Goal: Task Accomplishment & Management: Manage account settings

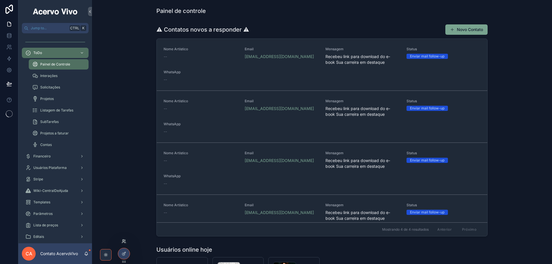
click at [123, 241] on icon at bounding box center [124, 241] width 5 height 5
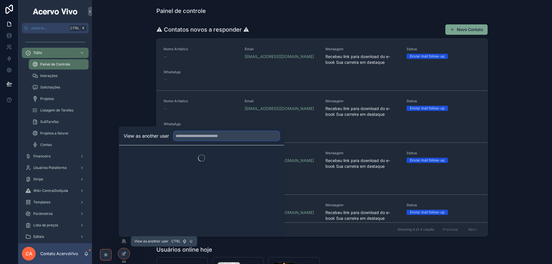
click at [197, 136] on input "text" at bounding box center [227, 135] width 106 height 9
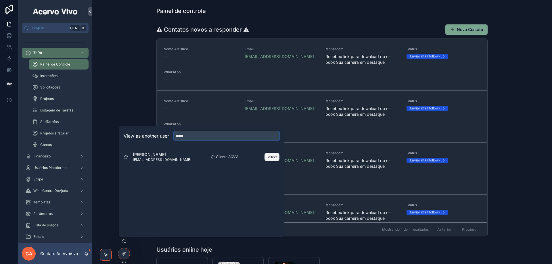
type input "*****"
click at [274, 159] on button "Select" at bounding box center [272, 157] width 15 height 8
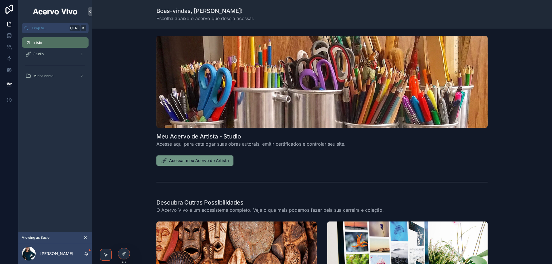
click at [208, 160] on span "Acessar meu Acervo de Artista" at bounding box center [199, 161] width 60 height 6
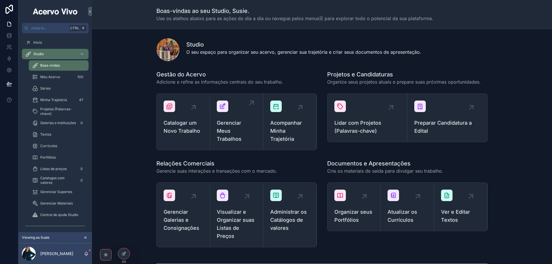
click at [222, 126] on span "Gerenciar Meus Trabalhos" at bounding box center [236, 131] width 39 height 24
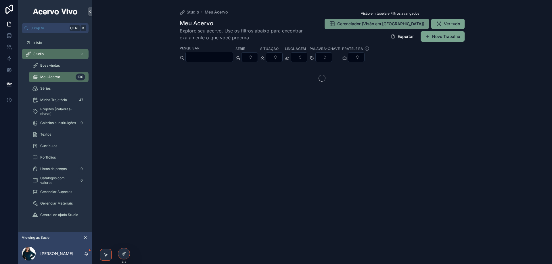
click at [377, 26] on span "Gerenciador (Visão em [GEOGRAPHIC_DATA])" at bounding box center [380, 24] width 87 height 6
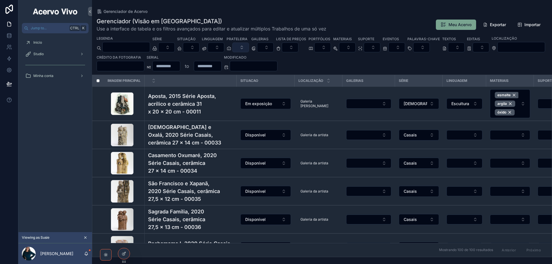
click at [249, 47] on button "Select Button" at bounding box center [240, 48] width 17 height 10
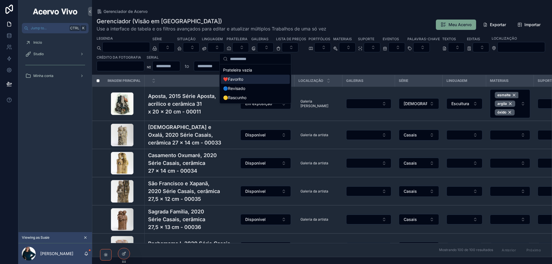
click at [239, 79] on div "❤️Favorito" at bounding box center [255, 79] width 69 height 9
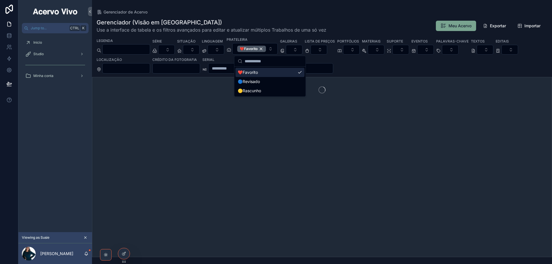
click at [231, 11] on div "Gerenciador de Acervo" at bounding box center [322, 12] width 451 height 6
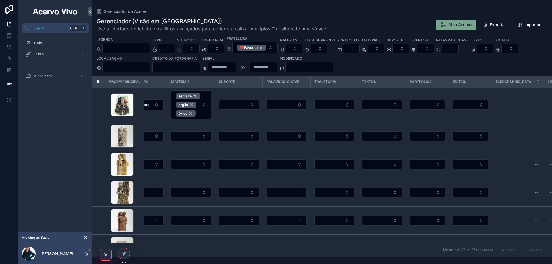
scroll to position [0, 342]
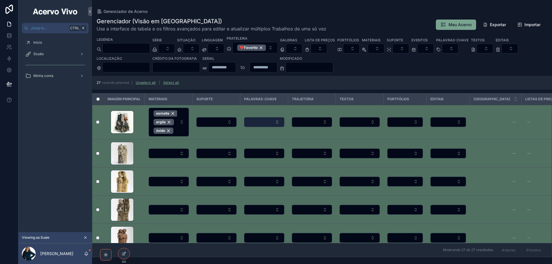
click at [279, 122] on button "Select Button" at bounding box center [264, 122] width 40 height 10
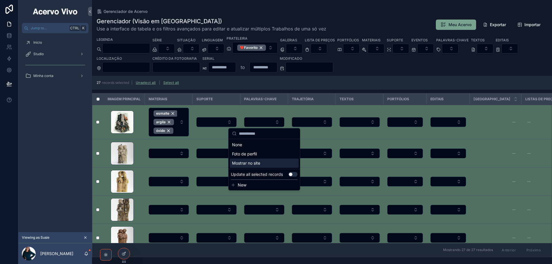
click at [294, 174] on button "Use setting" at bounding box center [292, 174] width 9 height 5
click at [274, 163] on div "Mostrar no site" at bounding box center [264, 163] width 69 height 9
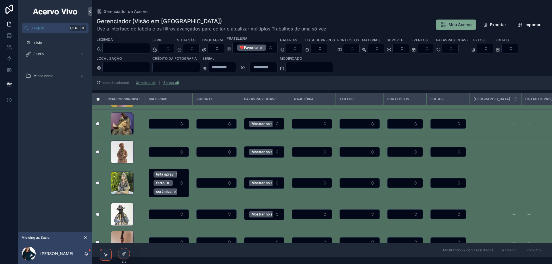
scroll to position [633, 342]
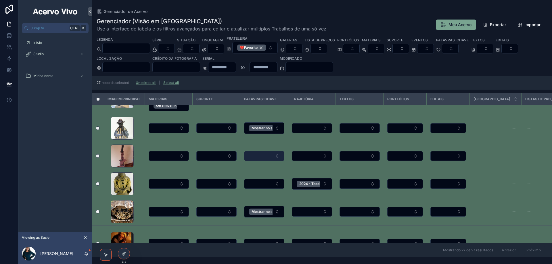
click at [277, 151] on button "Select Button" at bounding box center [264, 156] width 40 height 10
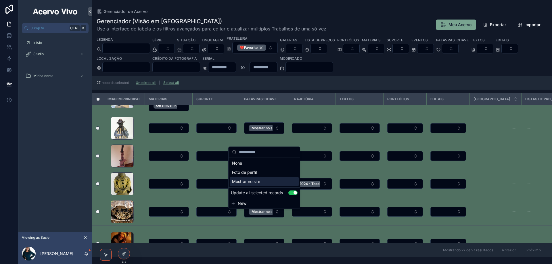
click at [291, 192] on button "Use setting" at bounding box center [292, 193] width 9 height 5
click at [273, 181] on div "Mostrar no site" at bounding box center [264, 181] width 69 height 9
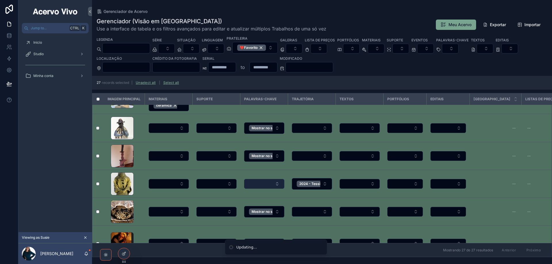
click at [255, 179] on button "Select Button" at bounding box center [264, 184] width 40 height 10
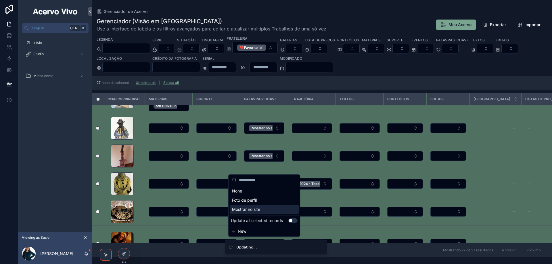
click at [251, 209] on span "Mostrar no site" at bounding box center [246, 210] width 28 height 6
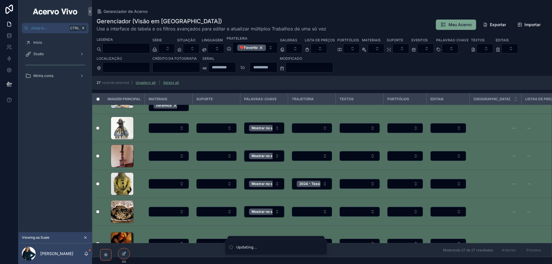
click at [258, 239] on button "Select Button" at bounding box center [264, 244] width 40 height 10
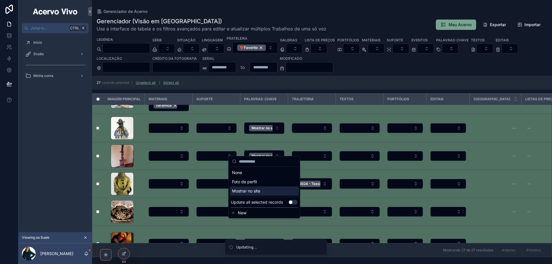
click at [260, 191] on span "Mostrar no site" at bounding box center [246, 191] width 28 height 6
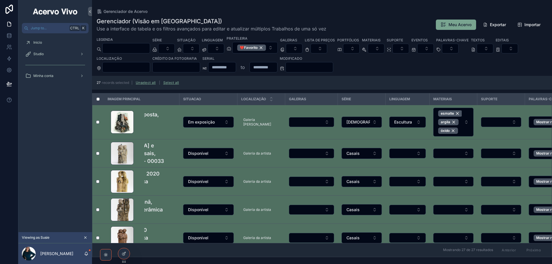
scroll to position [0, 0]
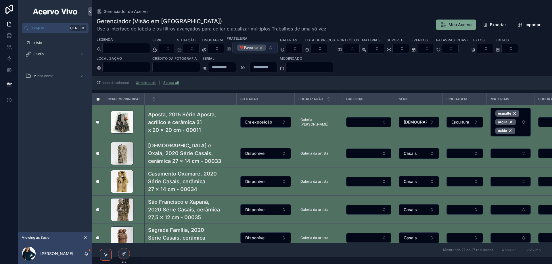
click at [266, 49] on div "❤️Favorito" at bounding box center [251, 48] width 29 height 6
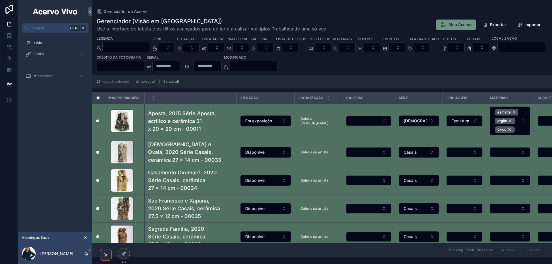
click at [457, 25] on span "Meu Acervo" at bounding box center [460, 25] width 23 height 6
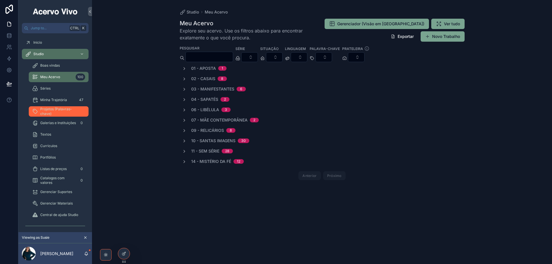
click at [60, 109] on span "Projetos (Palavras-chave)" at bounding box center [61, 111] width 43 height 9
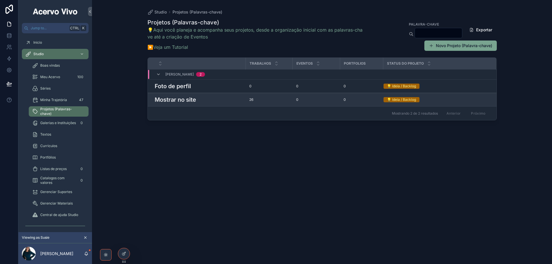
click at [187, 102] on h3 "Mostrar no site" at bounding box center [175, 99] width 41 height 9
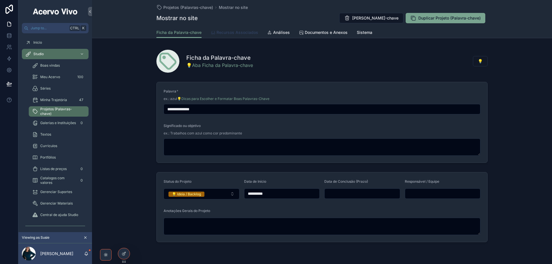
click at [241, 30] on span "Recursos Associados" at bounding box center [238, 33] width 42 height 6
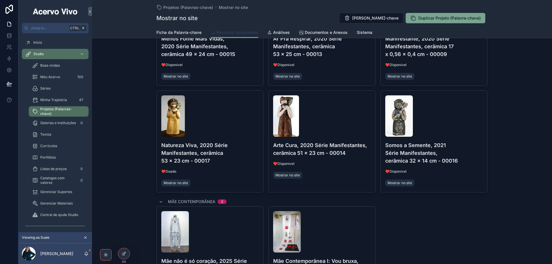
scroll to position [604, 0]
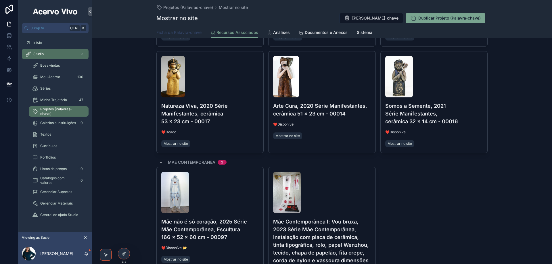
click at [170, 32] on span "Ficha da Palavra-chave" at bounding box center [178, 33] width 45 height 6
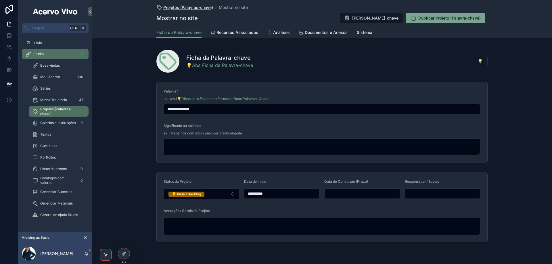
click at [183, 6] on span "Projetos (Palavras-chave)" at bounding box center [188, 8] width 50 height 6
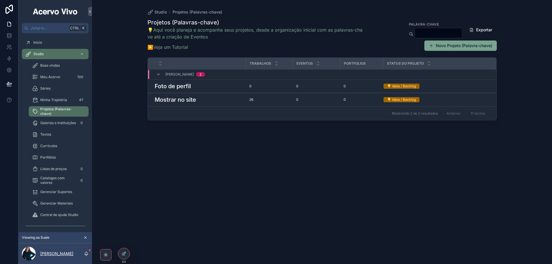
click at [47, 254] on p "[PERSON_NAME]" at bounding box center [56, 254] width 33 height 6
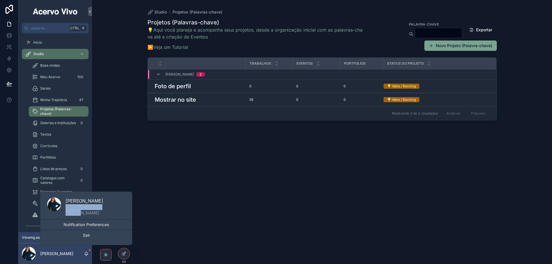
drag, startPoint x: 114, startPoint y: 210, endPoint x: 65, endPoint y: 211, distance: 49.2
click at [65, 211] on div "[PERSON_NAME] [EMAIL_ADDRESS][DOMAIN_NAME]" at bounding box center [86, 206] width 92 height 25
copy p "[EMAIL_ADDRESS][DOMAIN_NAME]"
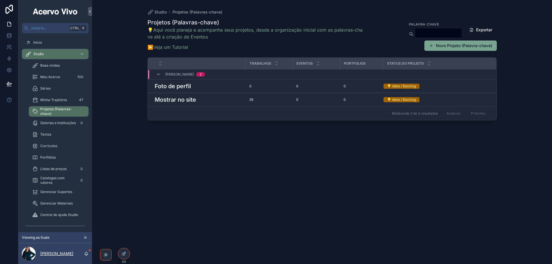
click at [63, 253] on p "[PERSON_NAME]" at bounding box center [56, 254] width 33 height 6
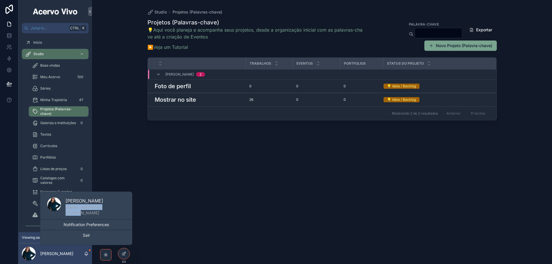
drag, startPoint x: 113, startPoint y: 210, endPoint x: 66, endPoint y: 210, distance: 46.9
click at [66, 210] on div "[PERSON_NAME] [EMAIL_ADDRESS][DOMAIN_NAME]" at bounding box center [86, 206] width 92 height 25
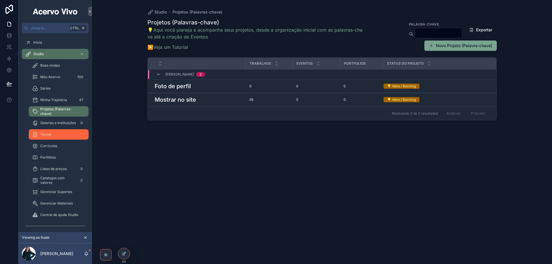
click at [56, 138] on div "Textos" at bounding box center [58, 134] width 53 height 9
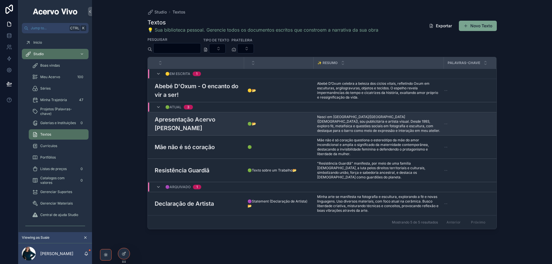
click at [192, 124] on h3 "Apresentação Acervo [PERSON_NAME]" at bounding box center [198, 123] width 86 height 17
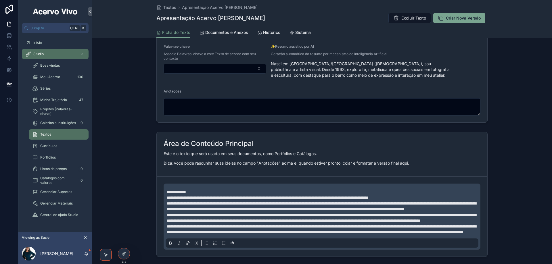
scroll to position [237, 0]
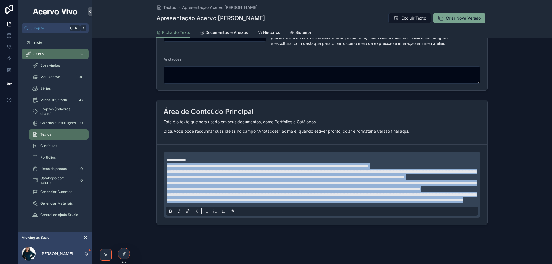
drag, startPoint x: 166, startPoint y: 148, endPoint x: 392, endPoint y: 201, distance: 232.6
click at [392, 201] on div "**********" at bounding box center [323, 180] width 313 height 46
copy div "**********"
click at [53, 82] on link "Meu Acervo 100" at bounding box center [59, 77] width 60 height 10
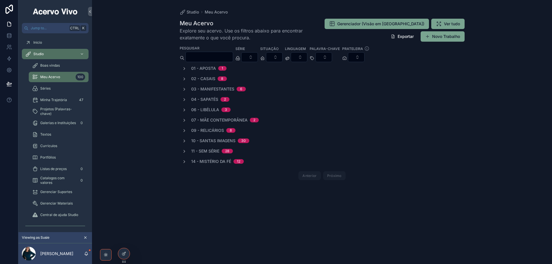
click at [215, 55] on input "scrollable content" at bounding box center [209, 57] width 47 height 8
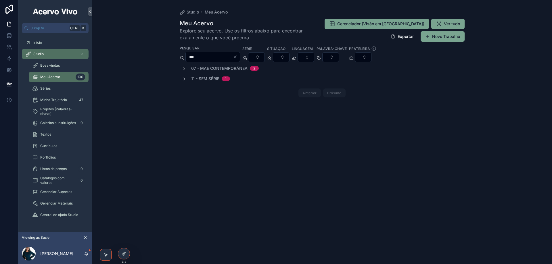
type input "***"
click at [185, 68] on icon "scrollable content" at bounding box center [184, 68] width 5 height 5
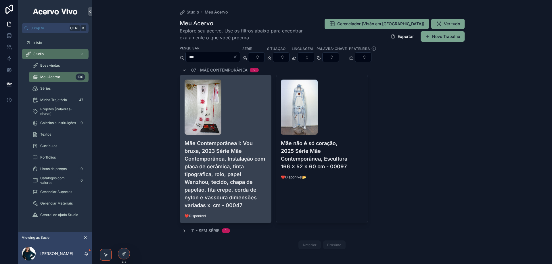
click at [244, 114] on div "scrollable content" at bounding box center [226, 107] width 82 height 55
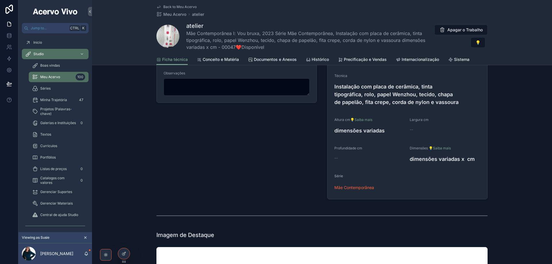
scroll to position [345, 0]
